Goal: Task Accomplishment & Management: Complete application form

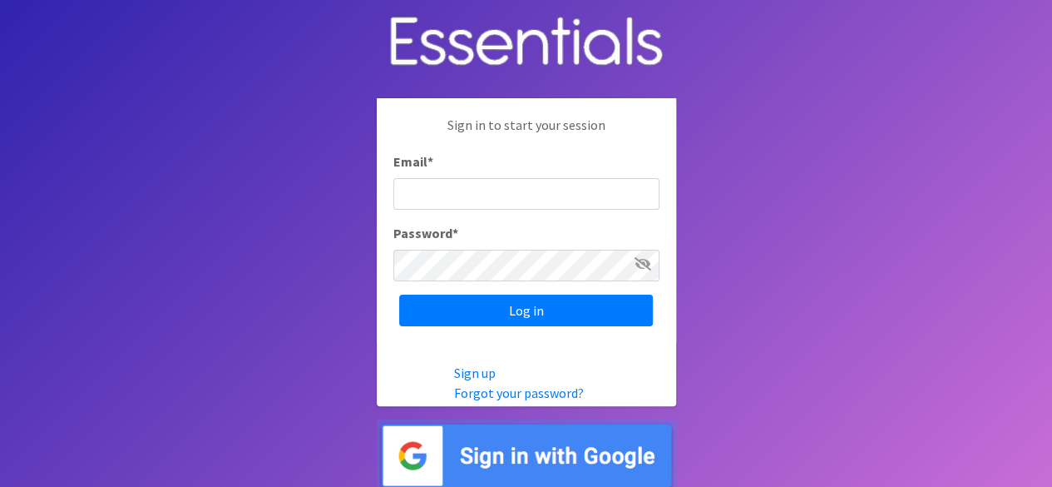
type input "k"
type input "[EMAIL_ADDRESS][DOMAIN_NAME]"
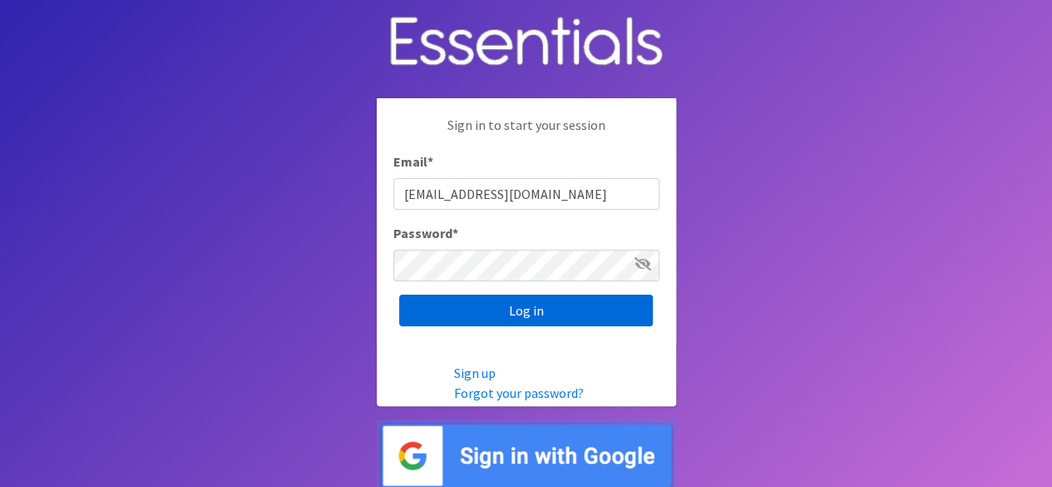
click at [439, 313] on input "Log in" at bounding box center [526, 310] width 254 height 32
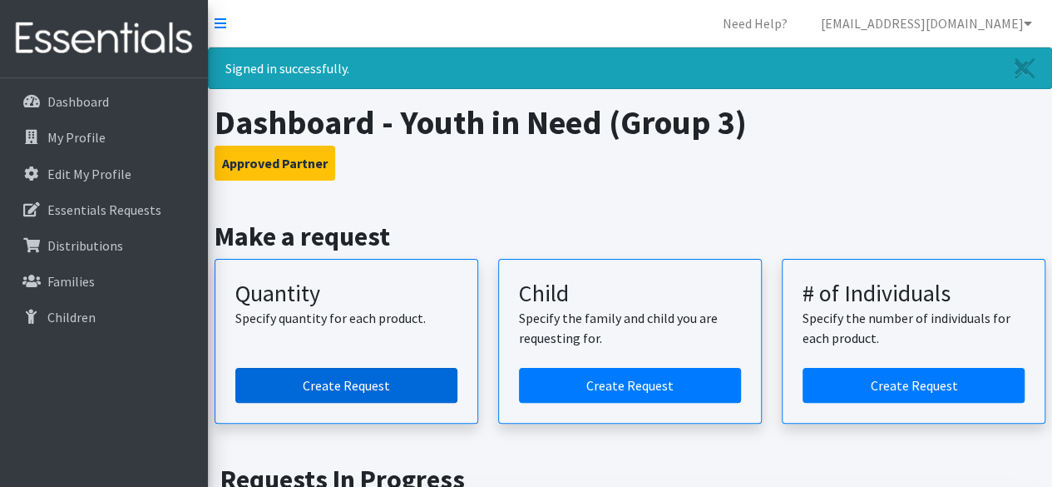
click at [379, 389] on link "Create Request" at bounding box center [346, 385] width 222 height 35
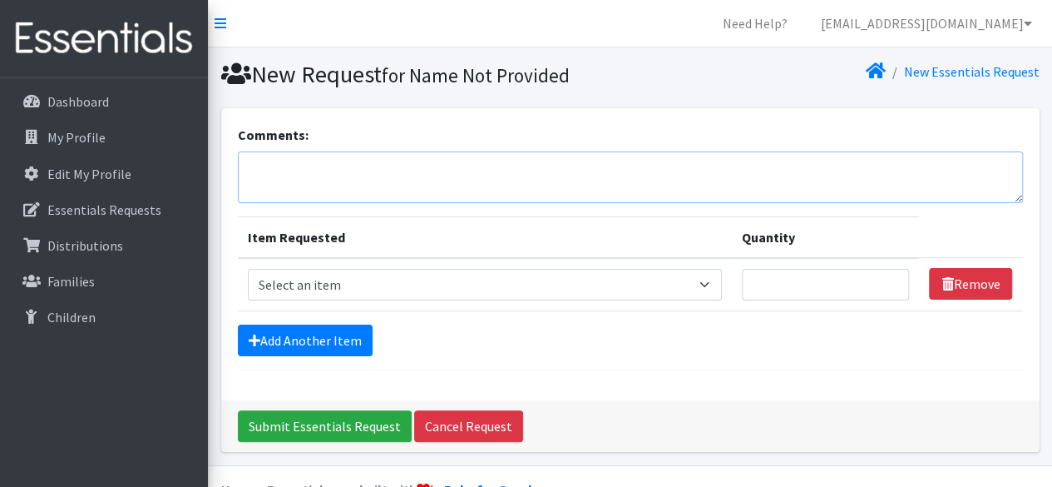
drag, startPoint x: 359, startPoint y: 166, endPoint x: 368, endPoint y: 176, distance: 13.0
click at [359, 166] on textarea "Comments:" at bounding box center [630, 177] width 785 height 52
type textarea "St. Charles M.Burkhardt"
click at [394, 282] on select "Select an item Size 0/Newborn Size 1 Size 2 Size 3 Size 4 Size 5 Size 6 Size 7 …" at bounding box center [485, 285] width 474 height 32
select select "1090"
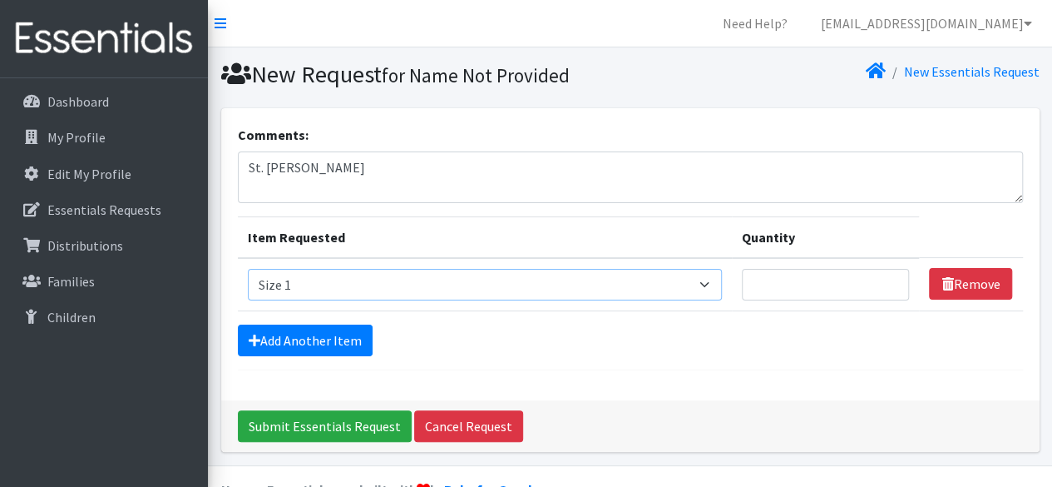
click at [248, 269] on select "Select an item Size 0/Newborn Size 1 Size 2 Size 3 Size 4 Size 5 Size 6 Size 7 …" at bounding box center [485, 285] width 474 height 32
click at [848, 279] on input "Quantity" at bounding box center [826, 285] width 168 height 32
type input "75"
click at [303, 336] on link "Add Another Item" at bounding box center [305, 340] width 135 height 32
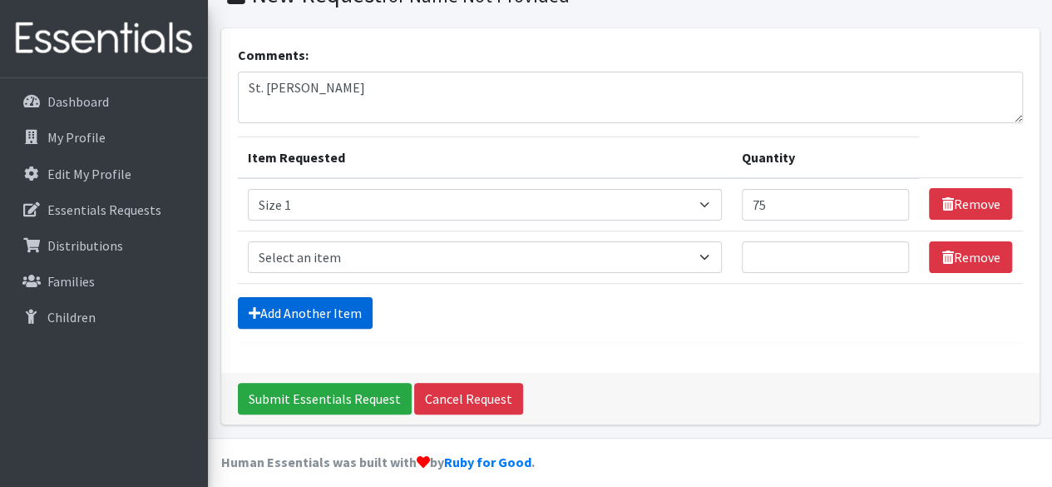
scroll to position [90, 0]
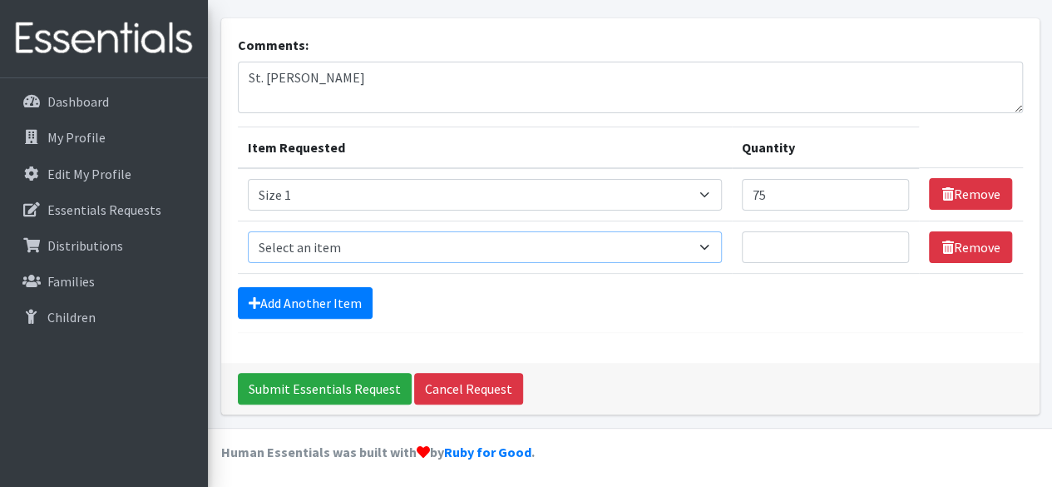
click at [318, 235] on select "Select an item Size 0/Newborn Size 1 Size 2 Size 3 Size 4 Size 5 Size 6 Size 7 …" at bounding box center [485, 247] width 474 height 32
select select "1091"
click at [248, 231] on select "Select an item Size 0/Newborn Size 1 Size 2 Size 3 Size 4 Size 5 Size 6 Size 7 …" at bounding box center [485, 247] width 474 height 32
click at [790, 249] on input "Quantity" at bounding box center [826, 247] width 168 height 32
type input "25"
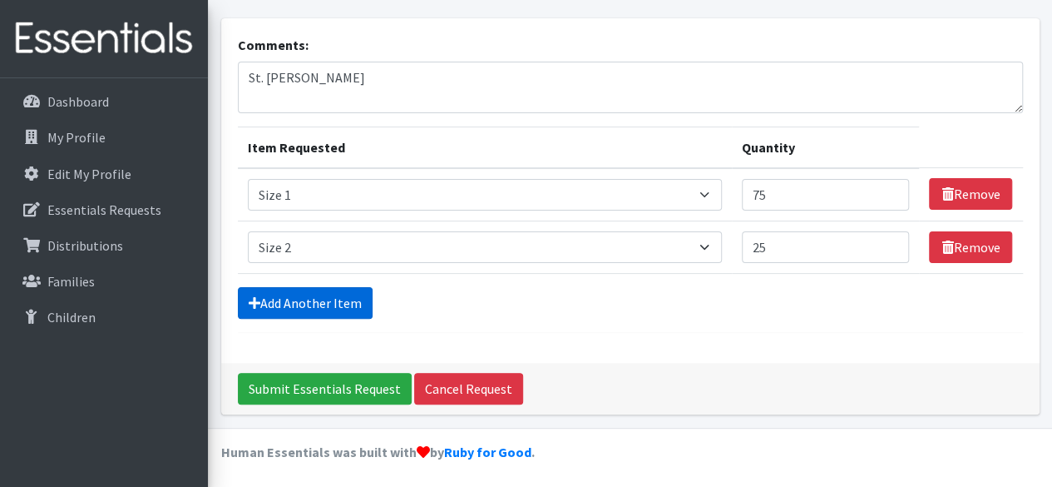
click at [333, 305] on link "Add Another Item" at bounding box center [305, 303] width 135 height 32
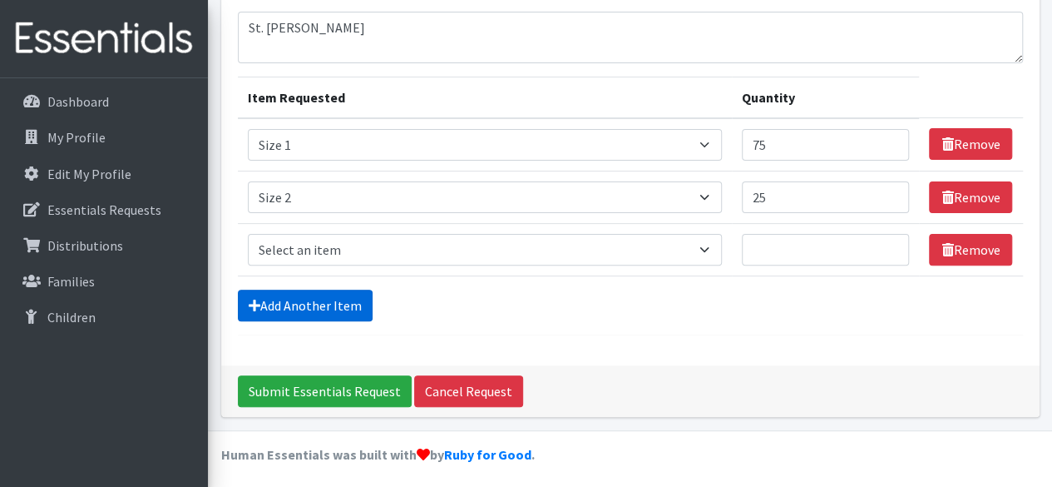
scroll to position [141, 0]
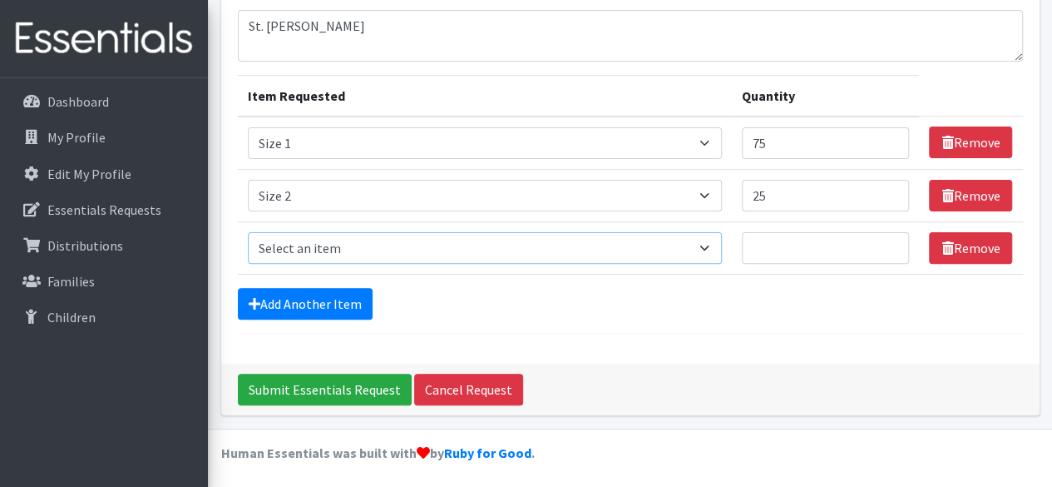
click at [307, 244] on select "Select an item Size 0/Newborn Size 1 Size 2 Size 3 Size 4 Size 5 Size 6 Size 7 …" at bounding box center [485, 248] width 474 height 32
select select "1094"
click at [248, 232] on select "Select an item Size 0/Newborn Size 1 Size 2 Size 3 Size 4 Size 5 Size 6 Size 7 …" at bounding box center [485, 248] width 474 height 32
click at [774, 255] on input "Quantity" at bounding box center [826, 248] width 168 height 32
type input "175"
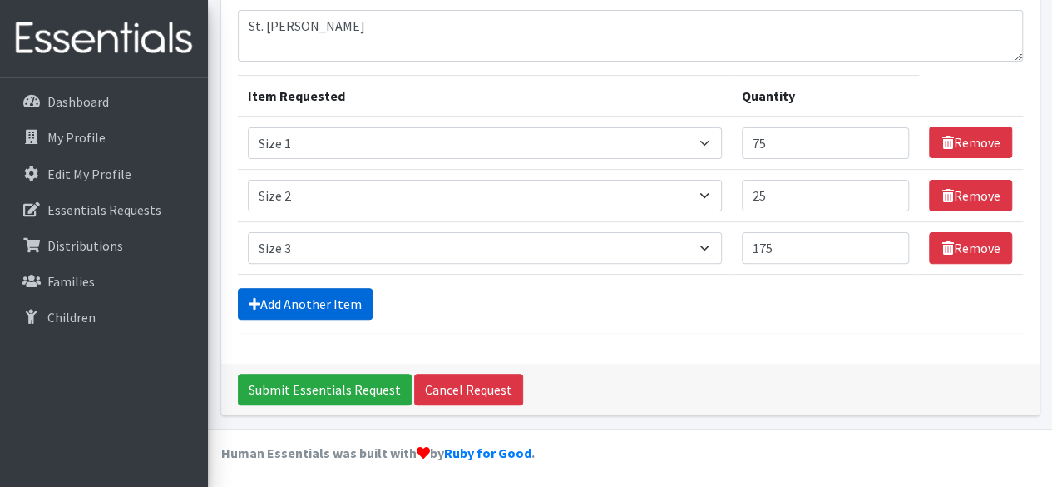
click at [309, 305] on link "Add Another Item" at bounding box center [305, 304] width 135 height 32
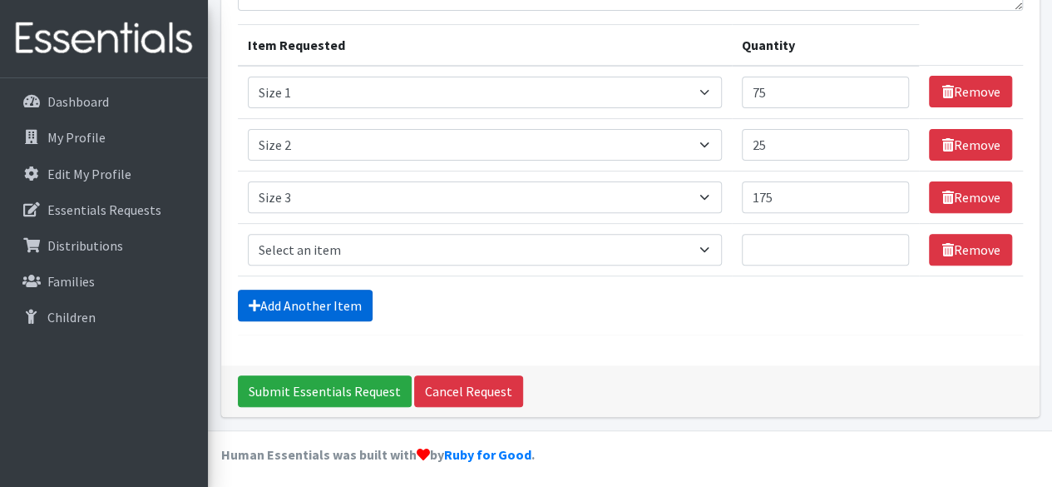
scroll to position [194, 0]
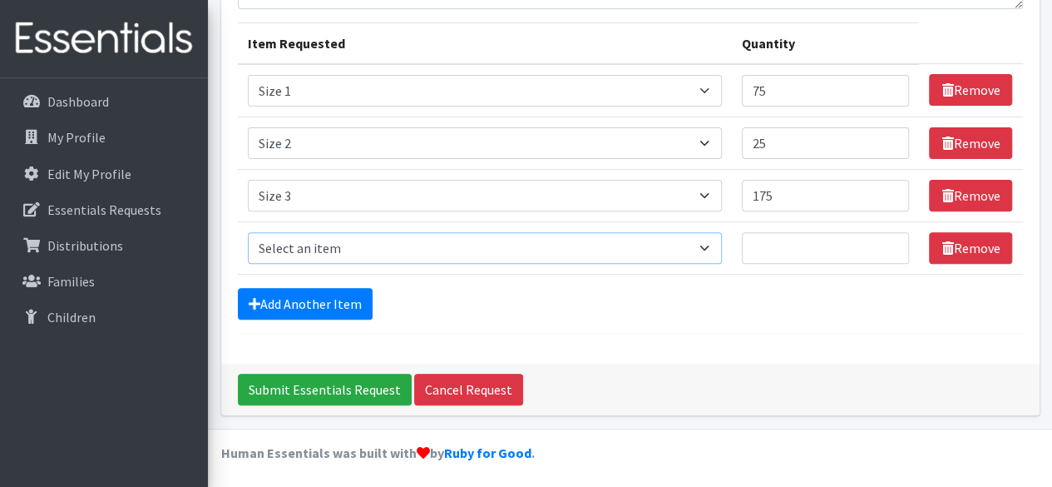
click at [362, 242] on select "Select an item Size 0/Newborn Size 1 Size 2 Size 3 Size 4 Size 5 Size 6 Size 7 …" at bounding box center [485, 248] width 474 height 32
select select "1097"
click at [248, 232] on select "Select an item Size 0/Newborn Size 1 Size 2 Size 3 Size 4 Size 5 Size 6 Size 7 …" at bounding box center [485, 248] width 474 height 32
click at [800, 239] on input "Quantity" at bounding box center [826, 248] width 168 height 32
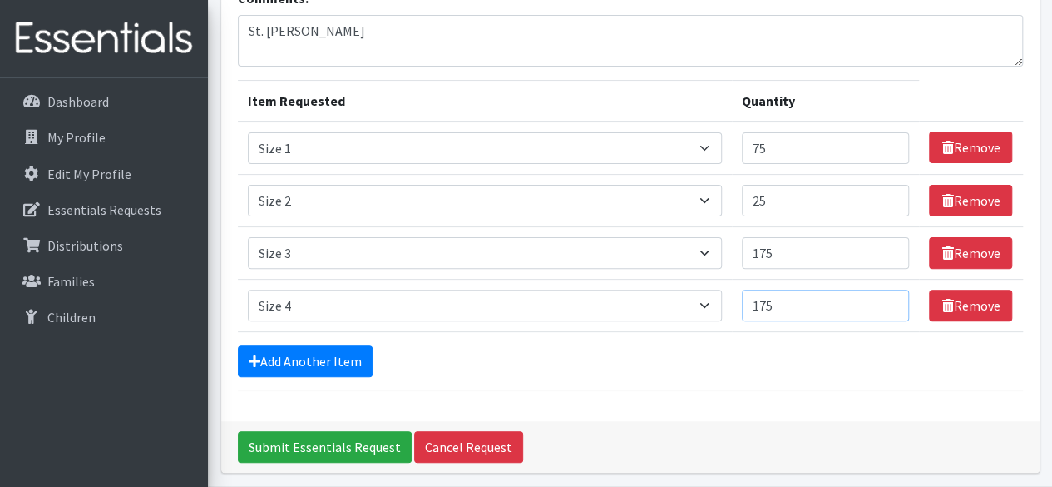
scroll to position [111, 0]
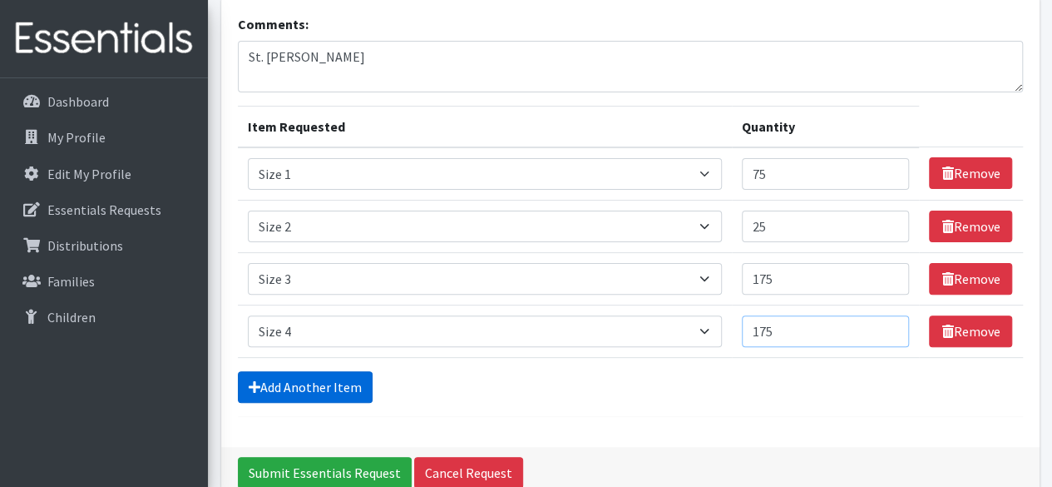
type input "175"
click at [343, 383] on link "Add Another Item" at bounding box center [305, 387] width 135 height 32
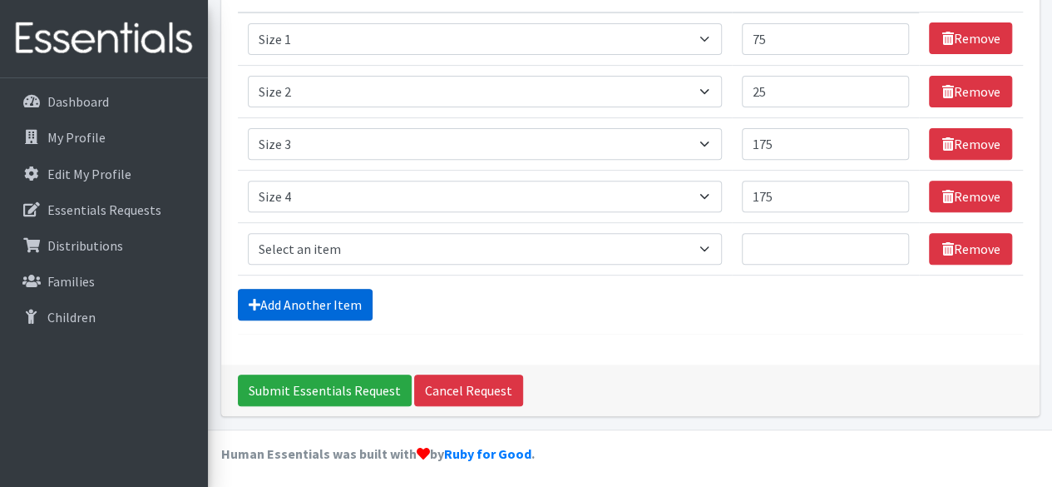
scroll to position [246, 0]
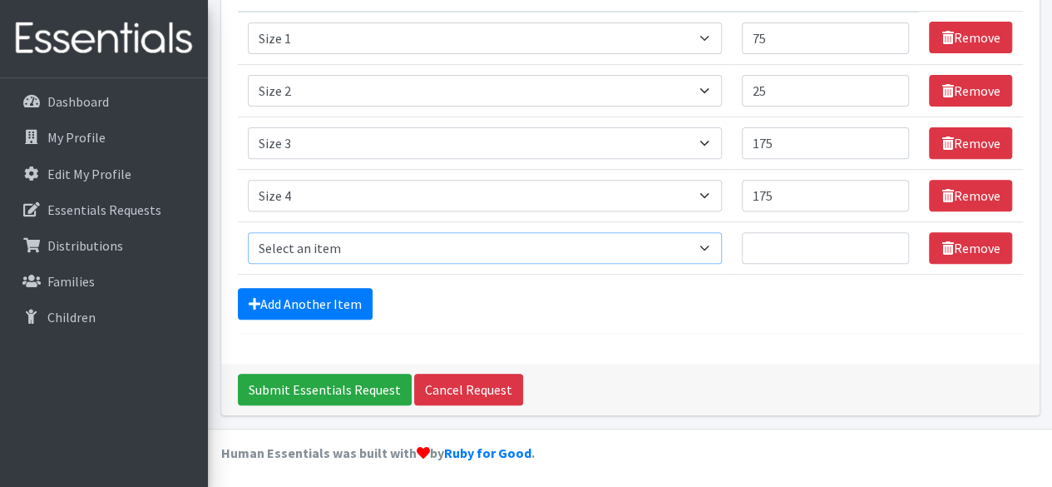
click at [358, 246] on select "Select an item Size 0/Newborn Size 1 Size 2 Size 3 Size 4 Size 5 Size 6 Size 7 …" at bounding box center [485, 248] width 474 height 32
select select "1098"
click at [248, 232] on select "Select an item Size 0/Newborn Size 1 Size 2 Size 3 Size 4 Size 5 Size 6 Size 7 …" at bounding box center [485, 248] width 474 height 32
click at [798, 242] on input "Quantity" at bounding box center [826, 248] width 168 height 32
type input "225"
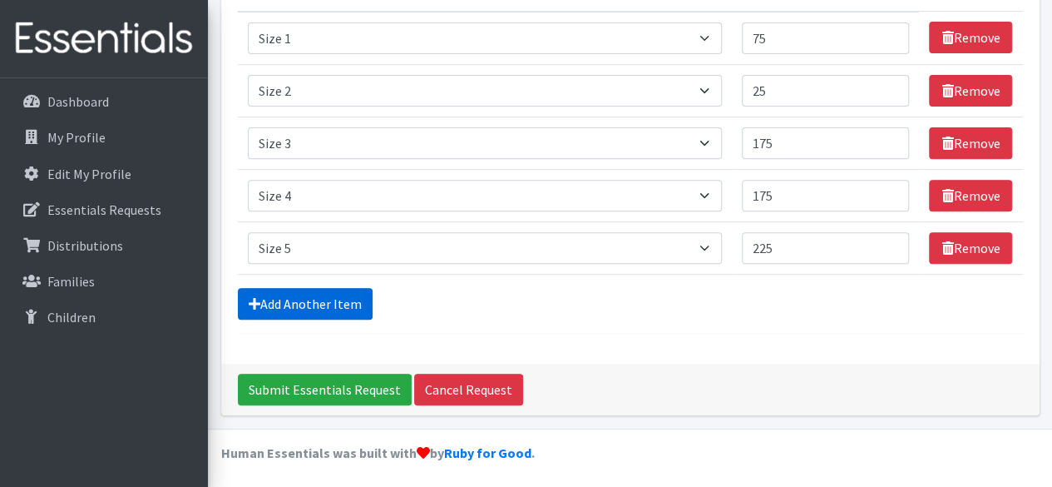
click at [343, 308] on link "Add Another Item" at bounding box center [305, 304] width 135 height 32
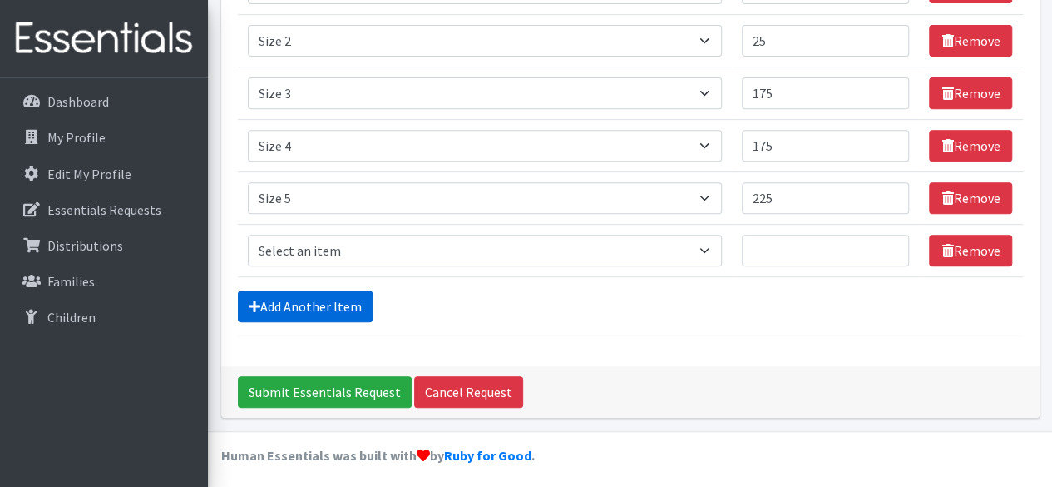
scroll to position [298, 0]
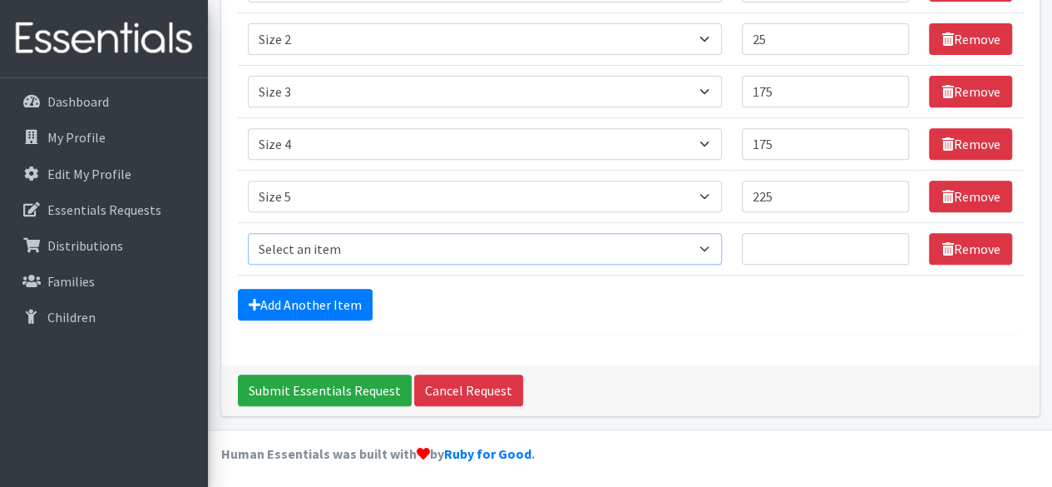
click at [355, 250] on select "Select an item Size 0/Newborn Size 1 Size 2 Size 3 Size 4 Size 5 Size 6 Size 7 …" at bounding box center [485, 249] width 474 height 32
select select "1100"
click at [248, 233] on select "Select an item Size 0/Newborn Size 1 Size 2 Size 3 Size 4 Size 5 Size 6 Size 7 …" at bounding box center [485, 249] width 474 height 32
click at [790, 237] on input "Quantity" at bounding box center [826, 249] width 168 height 32
type input "325"
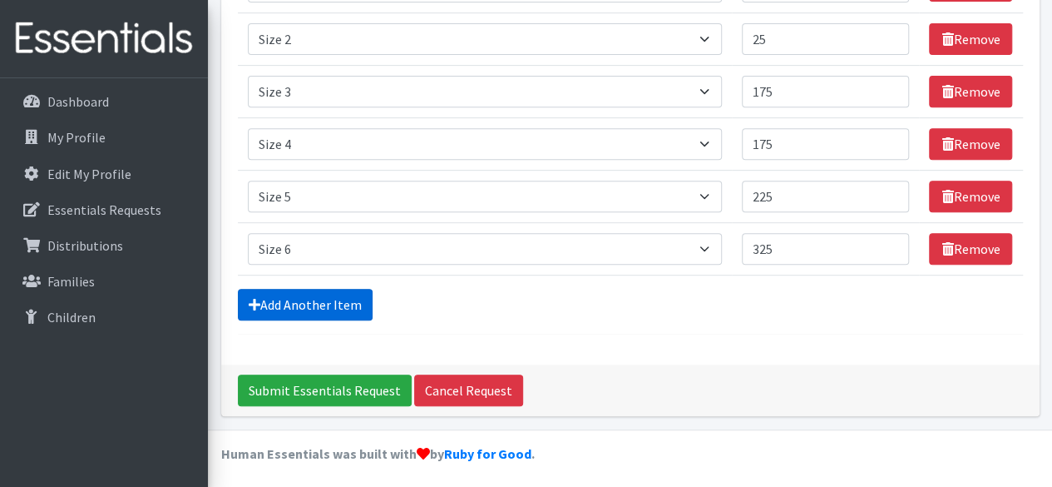
click at [323, 311] on link "Add Another Item" at bounding box center [305, 305] width 135 height 32
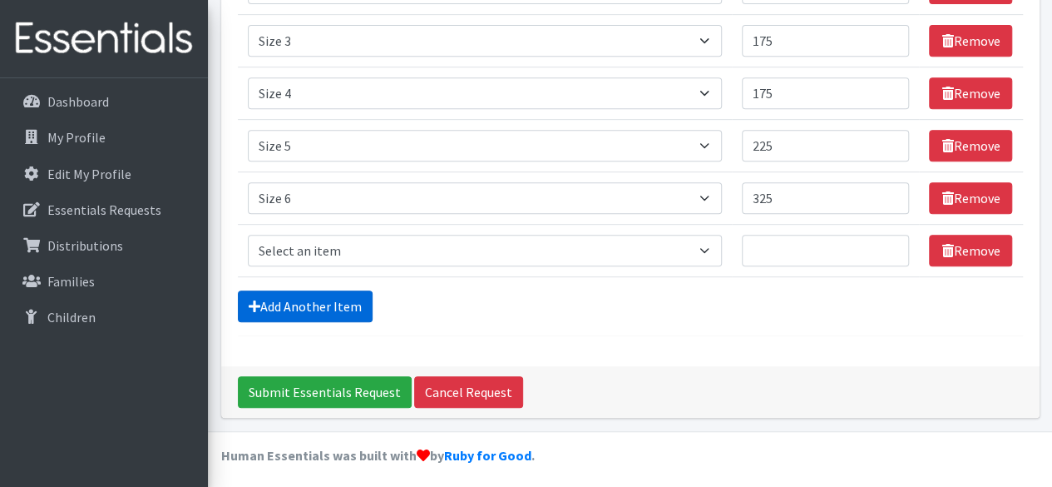
scroll to position [350, 0]
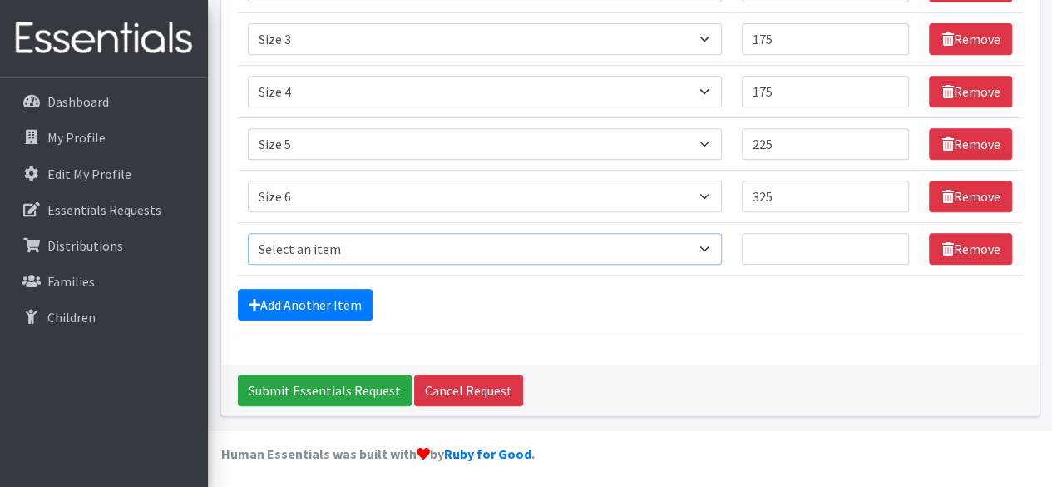
click at [371, 244] on select "Select an item Size 0/Newborn Size 1 Size 2 Size 3 Size 4 Size 5 Size 6 Size 7 …" at bounding box center [485, 249] width 474 height 32
select select "1107"
click at [248, 233] on select "Select an item Size 0/Newborn Size 1 Size 2 Size 3 Size 4 Size 5 Size 6 Size 7 …" at bounding box center [485, 249] width 474 height 32
click at [764, 245] on input "Quantity" at bounding box center [826, 249] width 168 height 32
type input "20"
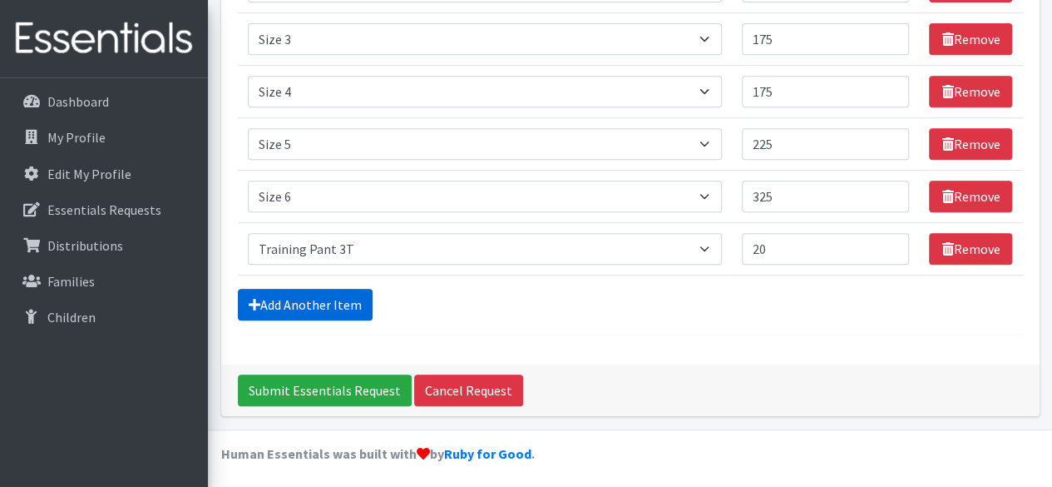
click at [329, 298] on link "Add Another Item" at bounding box center [305, 305] width 135 height 32
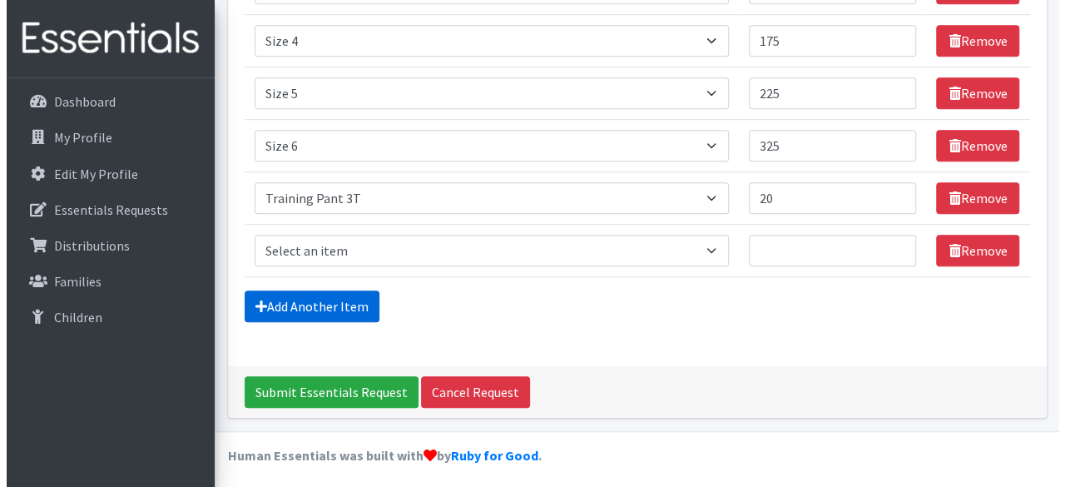
scroll to position [403, 0]
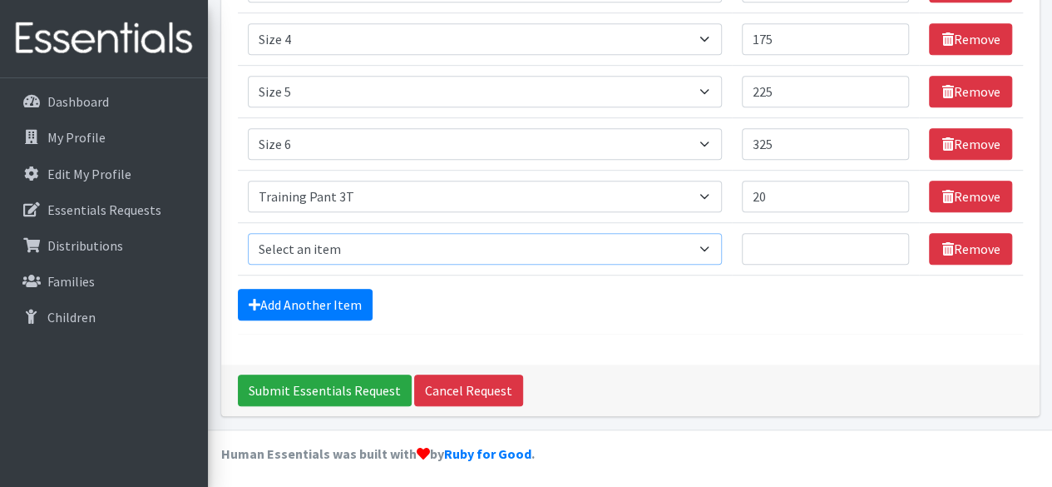
click at [318, 242] on select "Select an item Size 0/Newborn Size 1 Size 2 Size 3 Size 4 Size 5 Size 6 Size 7 …" at bounding box center [485, 249] width 474 height 32
select select "1093"
click at [248, 233] on select "Select an item Size 0/Newborn Size 1 Size 2 Size 3 Size 4 Size 5 Size 6 Size 7 …" at bounding box center [485, 249] width 474 height 32
click at [773, 251] on input "Quantity" at bounding box center [826, 249] width 168 height 32
type input "40"
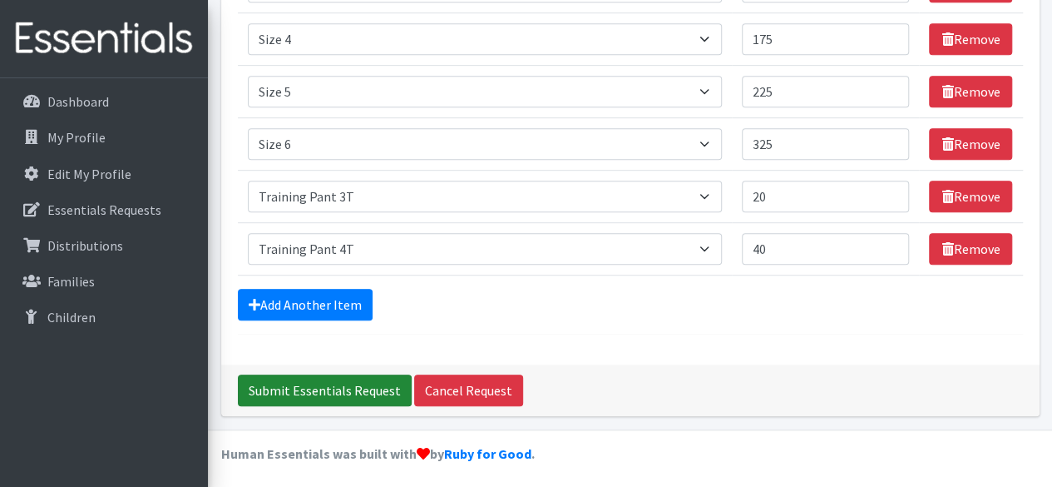
click at [376, 383] on input "Submit Essentials Request" at bounding box center [325, 390] width 174 height 32
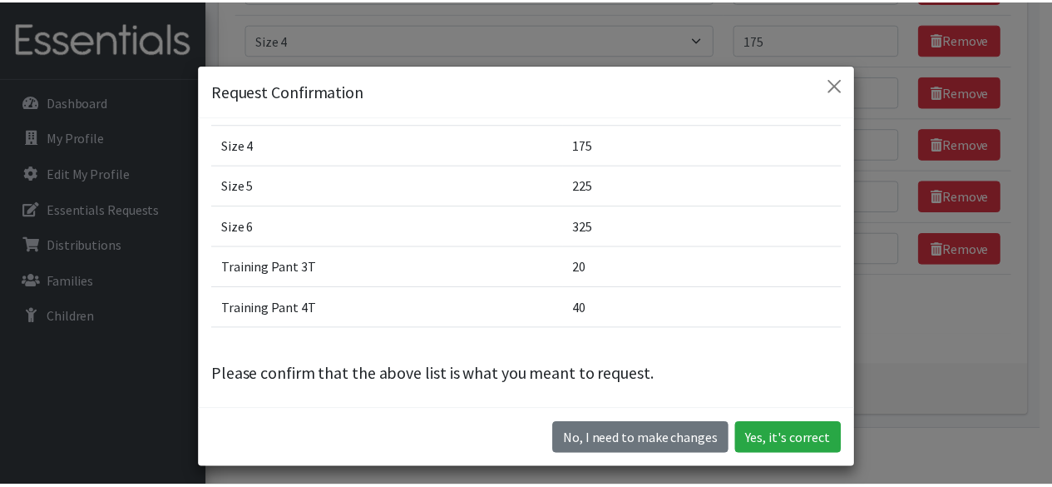
scroll to position [171, 0]
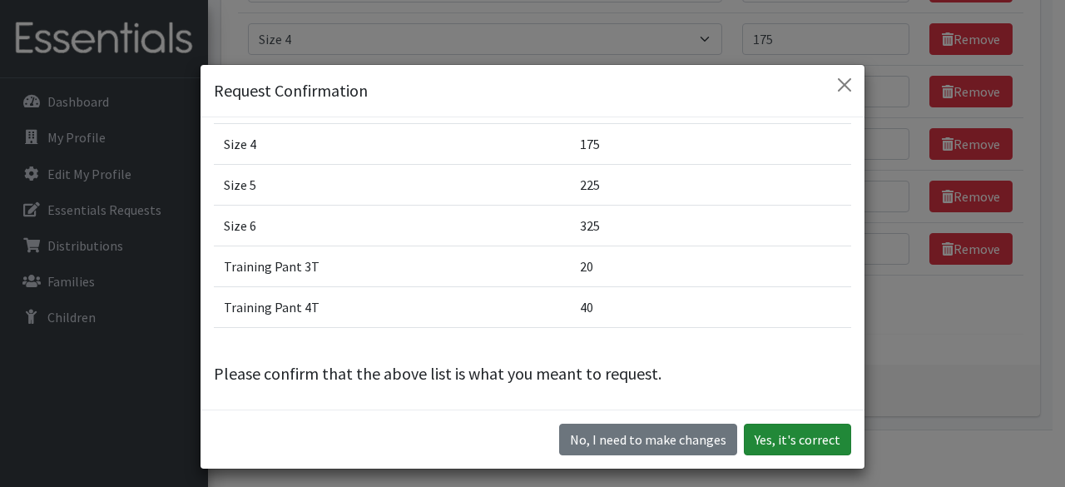
click at [790, 440] on button "Yes, it's correct" at bounding box center [797, 439] width 107 height 32
